Goal: Entertainment & Leisure: Consume media (video, audio)

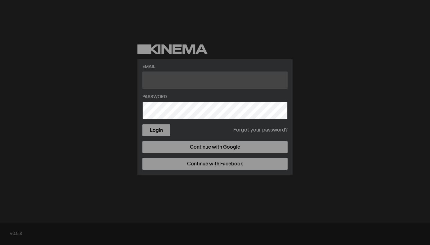
click at [184, 78] on input "text" at bounding box center [214, 79] width 145 height 17
click at [220, 80] on input "text" at bounding box center [214, 79] width 145 height 17
paste input "[EMAIL_ADDRESS][DOMAIN_NAME]"
type input "[EMAIL_ADDRESS][DOMAIN_NAME]"
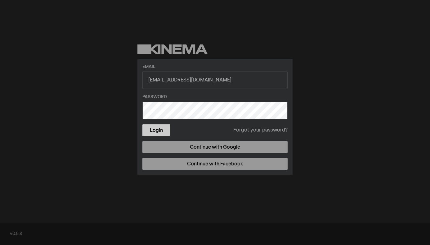
click at [161, 126] on button "Login" at bounding box center [156, 130] width 28 height 12
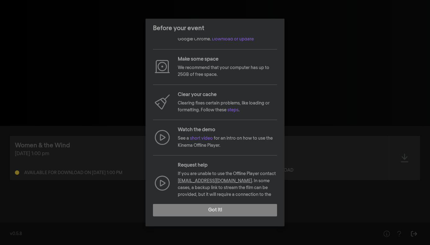
scroll to position [22, 0]
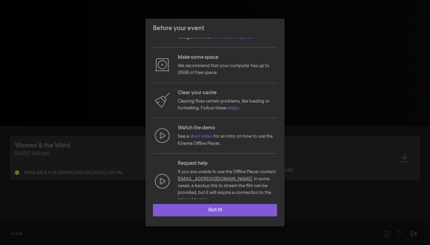
click at [211, 210] on button "Got it!" at bounding box center [215, 210] width 124 height 12
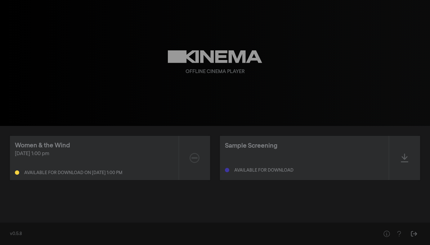
click at [114, 174] on div "Available for download on [DATE] 1:00 pm" at bounding box center [73, 172] width 98 height 4
click at [196, 158] on icon at bounding box center [195, 158] width 10 height 10
click at [296, 149] on div "Sample Screening" at bounding box center [304, 146] width 159 height 10
click at [282, 172] on div "Available for download" at bounding box center [304, 165] width 159 height 20
click at [402, 155] on icon at bounding box center [404, 158] width 7 height 10
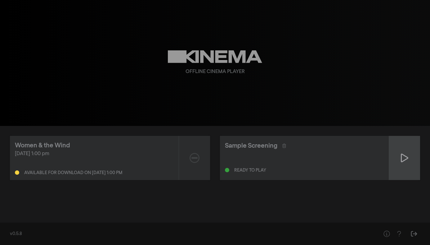
click at [410, 160] on div at bounding box center [404, 158] width 31 height 44
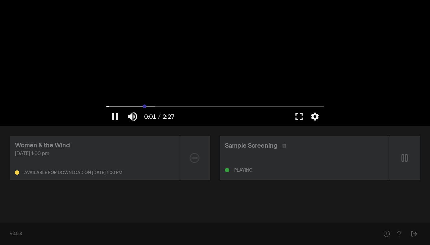
click at [144, 106] on input "Seek" at bounding box center [214, 106] width 217 height 4
click at [147, 106] on input "Seek" at bounding box center [214, 106] width 217 height 4
click at [141, 106] on input "Seek" at bounding box center [214, 106] width 217 height 4
click at [133, 105] on input "Seek" at bounding box center [214, 106] width 217 height 4
click at [126, 105] on input "Seek" at bounding box center [214, 106] width 217 height 4
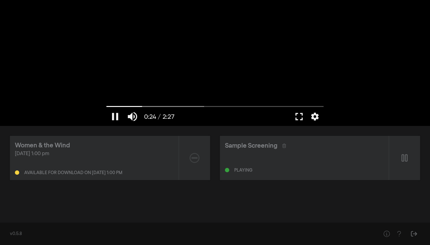
click at [196, 104] on div at bounding box center [214, 63] width 223 height 126
click at [196, 105] on input "Seek" at bounding box center [214, 106] width 217 height 4
click at [210, 105] on input "Seek" at bounding box center [214, 106] width 217 height 4
click at [220, 104] on input "Seek" at bounding box center [214, 106] width 217 height 4
click at [245, 100] on div at bounding box center [214, 63] width 223 height 126
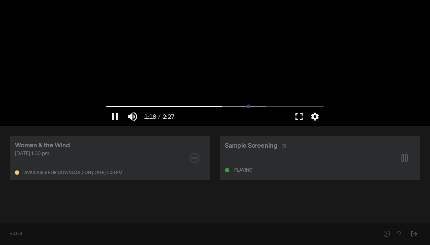
click at [248, 104] on input "Seek" at bounding box center [214, 106] width 217 height 4
click at [316, 116] on button "settings" at bounding box center [315, 116] width 14 height 19
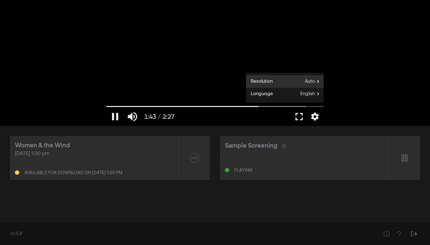
click at [317, 78] on span "Auto" at bounding box center [314, 81] width 19 height 9
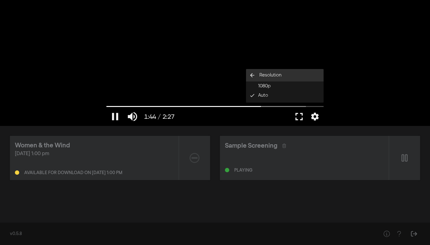
click at [316, 74] on button "arrow_back Resolution" at bounding box center [285, 75] width 78 height 12
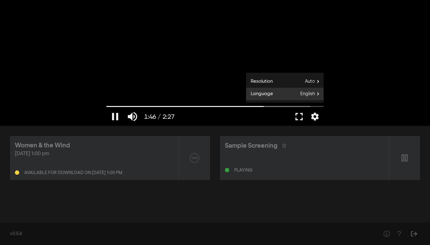
click at [307, 92] on span "English" at bounding box center [311, 93] width 23 height 9
click at [307, 92] on button "English done" at bounding box center [285, 95] width 78 height 9
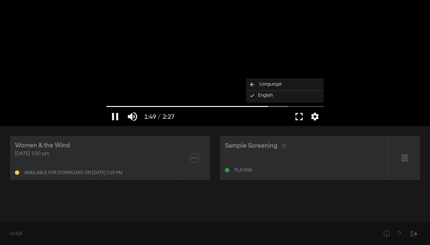
click at [236, 115] on div at bounding box center [234, 116] width 113 height 19
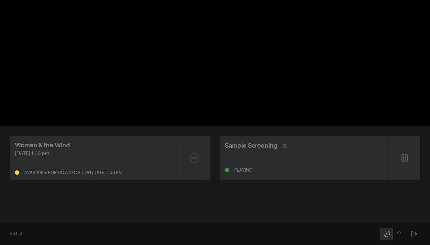
click at [390, 234] on icon "Help" at bounding box center [387, 233] width 8 height 6
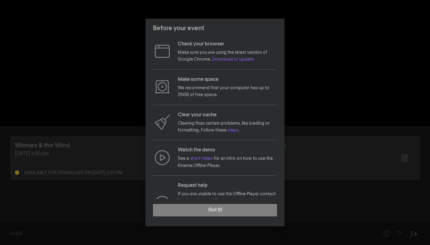
click at [386, 222] on div "Before your event Check your browser Make sure you are using the latest version…" at bounding box center [215, 122] width 430 height 245
click at [407, 191] on div "Before your event Check your browser Make sure you are using the latest version…" at bounding box center [215, 122] width 430 height 245
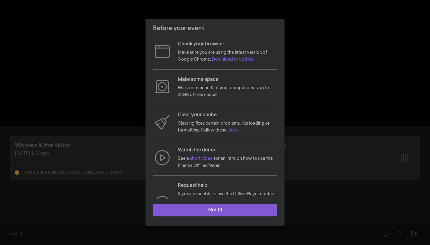
click at [216, 214] on button "Got it!" at bounding box center [215, 210] width 124 height 12
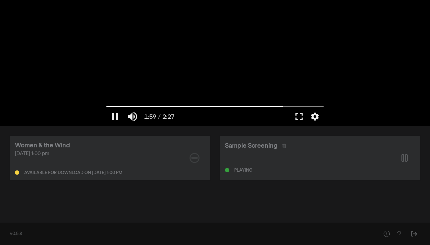
click at [195, 23] on div at bounding box center [214, 63] width 223 height 126
type input "119.91816"
click at [283, 146] on icon at bounding box center [284, 145] width 4 height 4
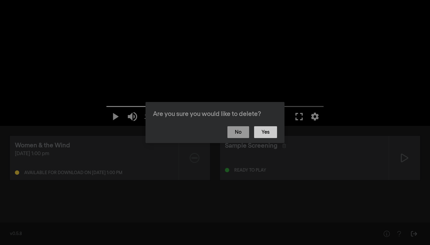
click at [262, 132] on button "Yes" at bounding box center [265, 132] width 23 height 12
